Goal: Find specific page/section: Find specific page/section

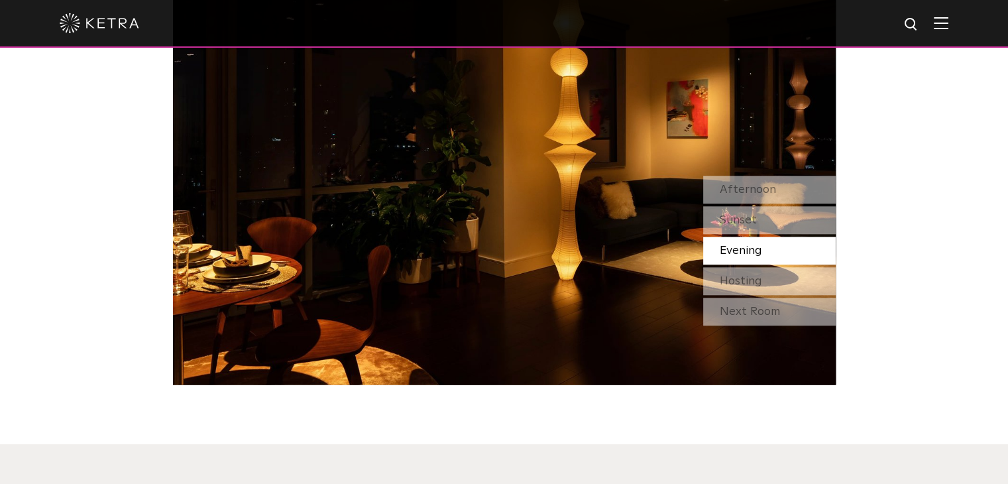
scroll to position [1127, 0]
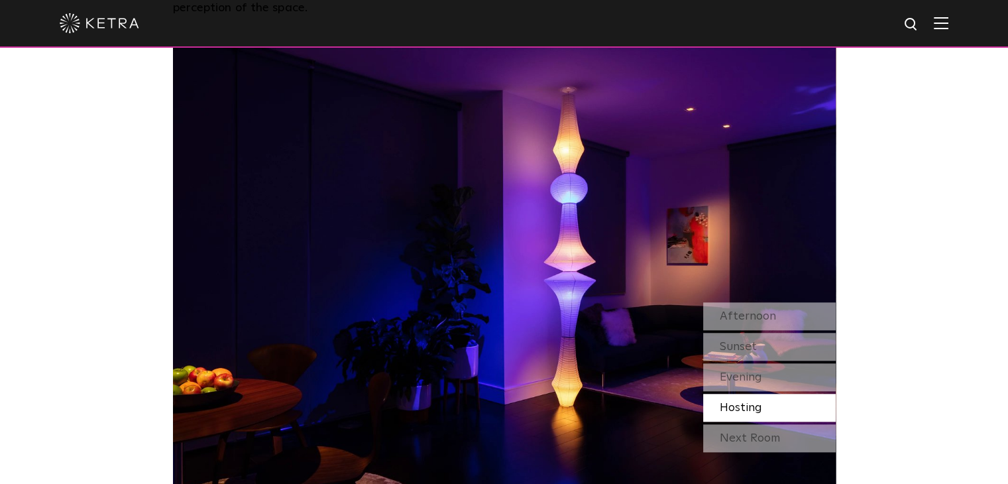
click at [949, 17] on img at bounding box center [941, 23] width 15 height 13
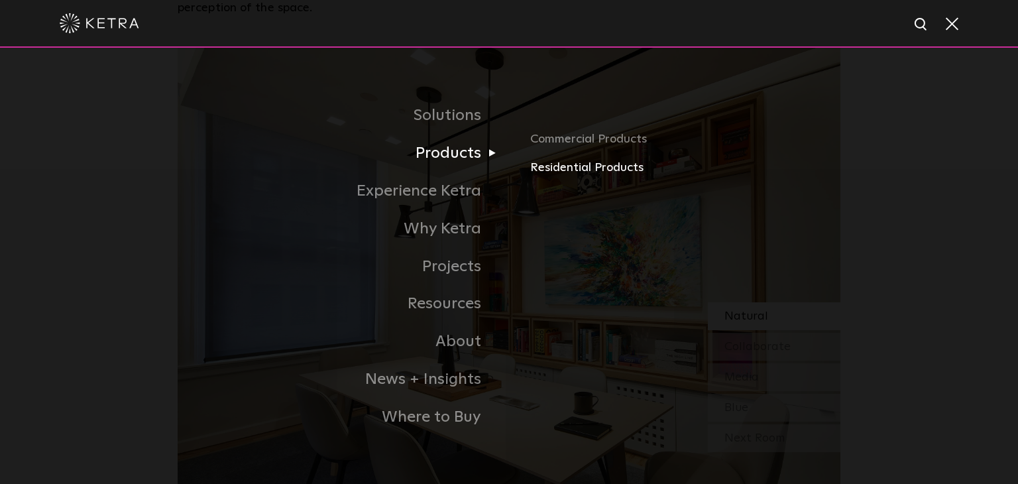
click at [543, 162] on link "Residential Products" at bounding box center [685, 167] width 310 height 19
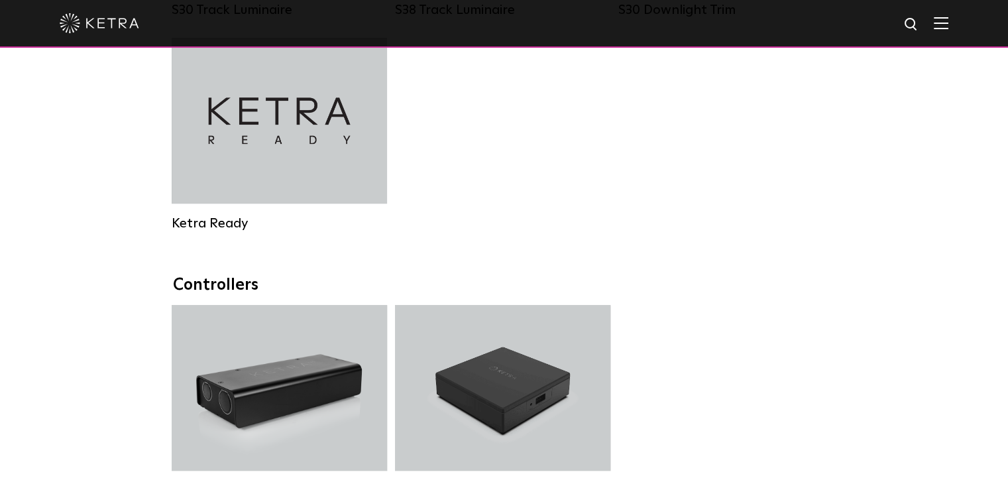
scroll to position [1193, 0]
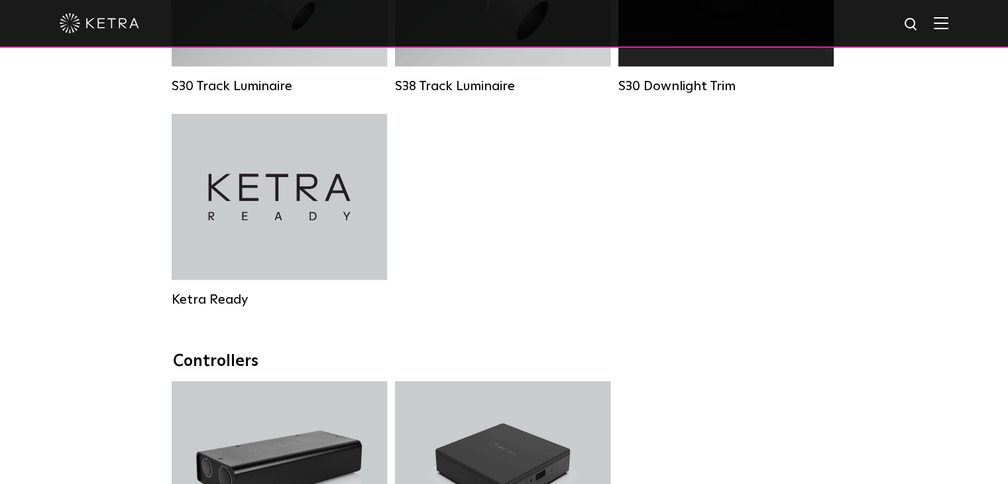
click at [675, 94] on div "S30 Downlight Trim" at bounding box center [726, 86] width 215 height 16
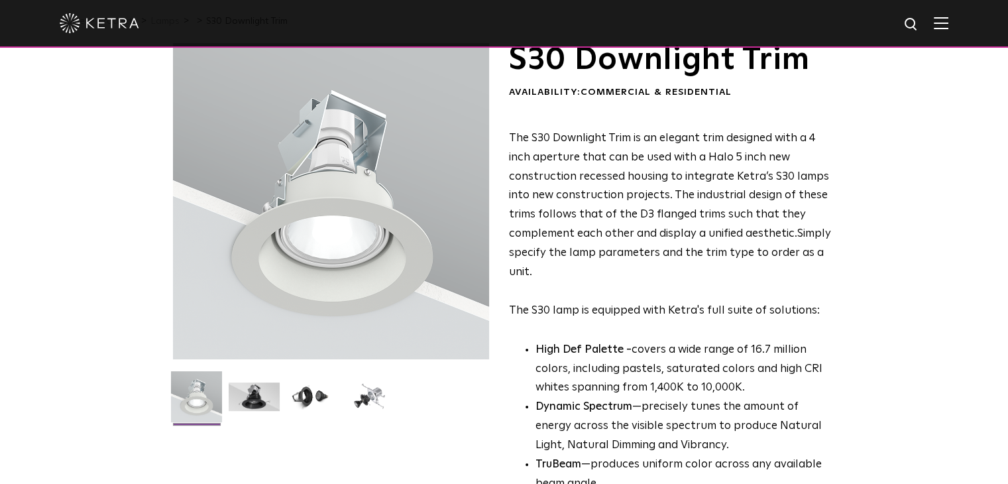
scroll to position [66, 0]
